Goal: Task Accomplishment & Management: Complete application form

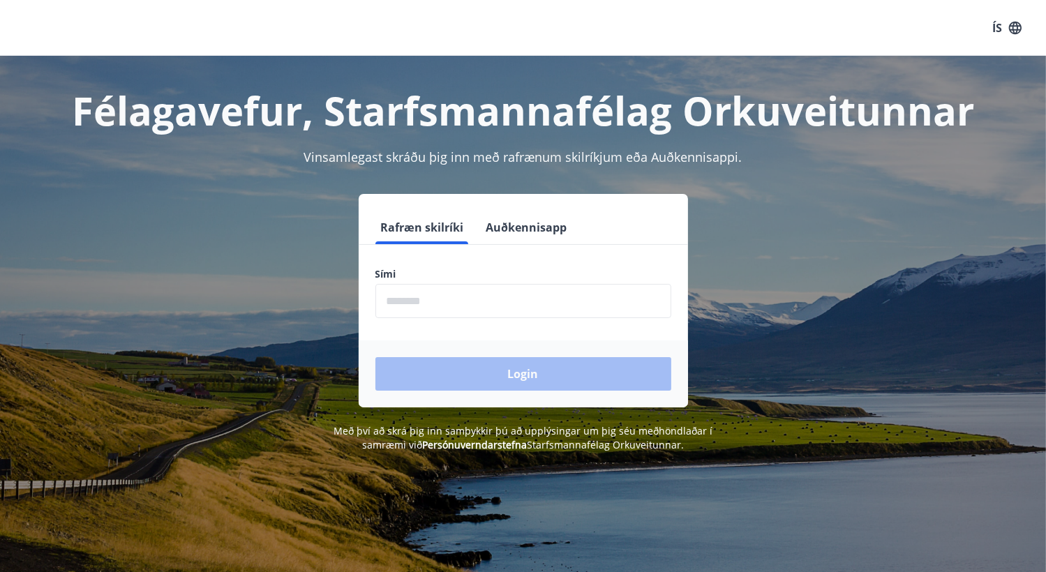
click at [505, 291] on input "phone" at bounding box center [524, 301] width 296 height 34
type input "********"
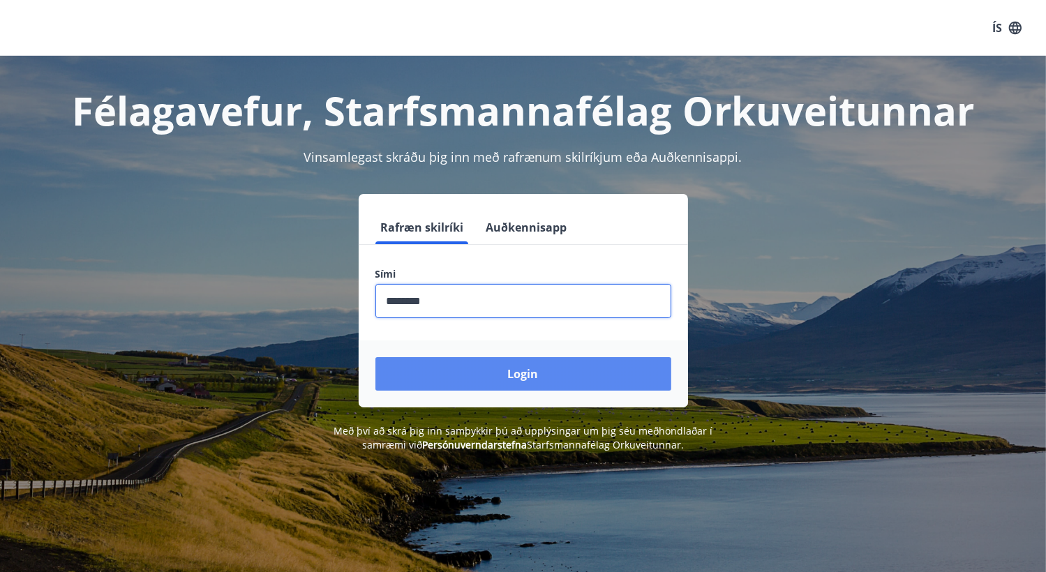
click at [466, 379] on button "Login" at bounding box center [524, 374] width 296 height 34
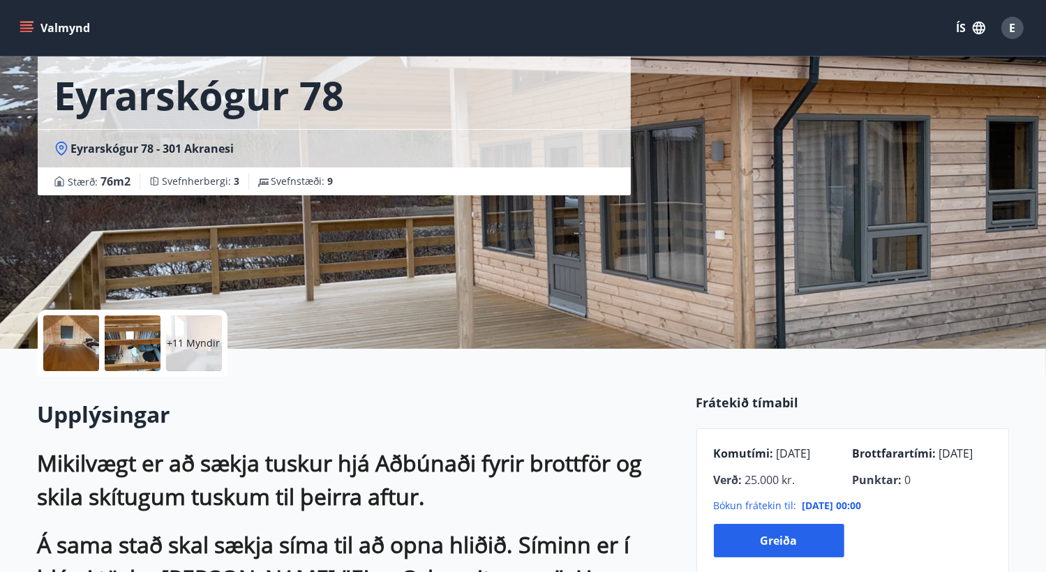
scroll to position [70, 0]
